Goal: Transaction & Acquisition: Purchase product/service

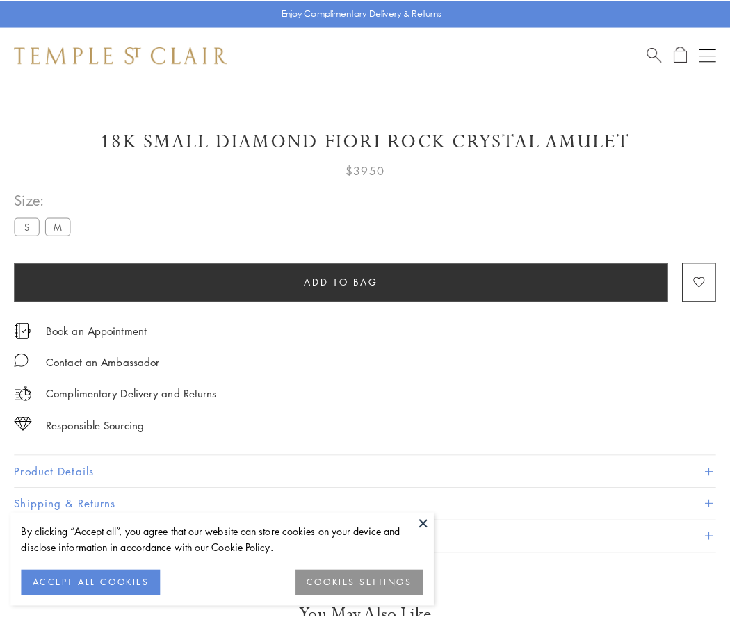
scroll to position [48, 0]
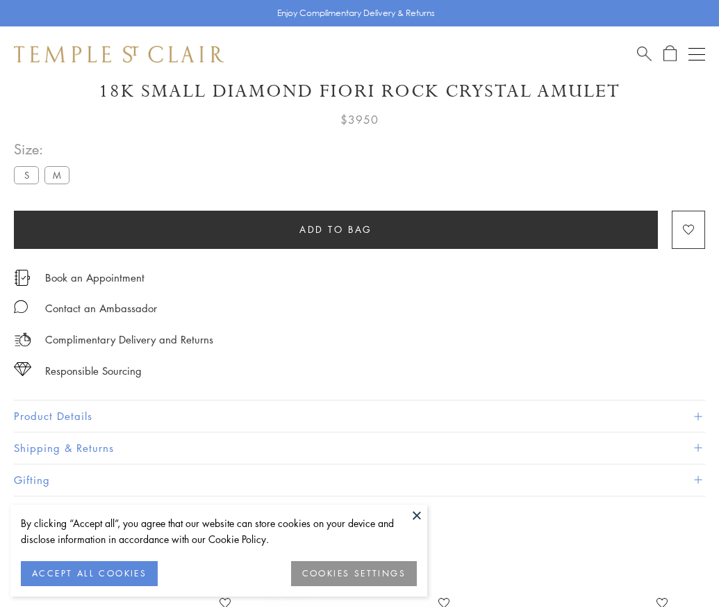
click at [336, 229] on span "Add to bag" at bounding box center [335, 229] width 73 height 15
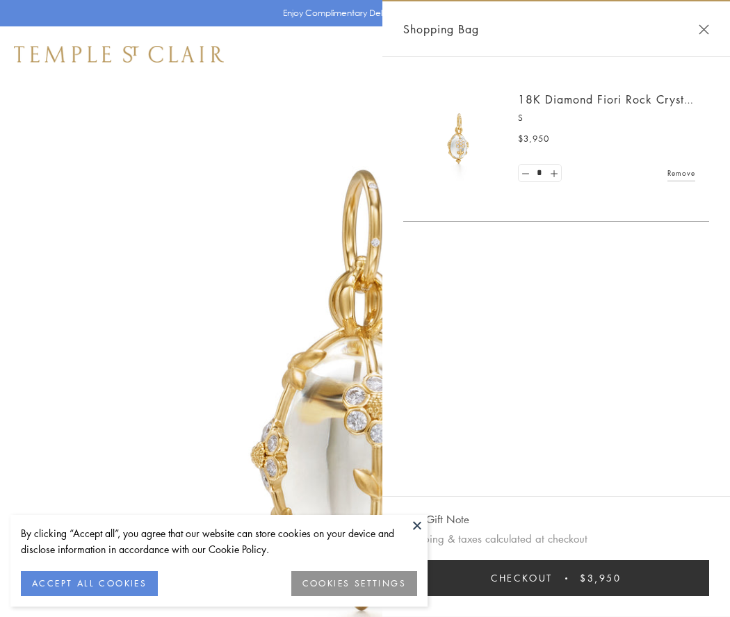
click at [556, 578] on button "Checkout $3,950" at bounding box center [556, 578] width 306 height 36
